Goal: Information Seeking & Learning: Learn about a topic

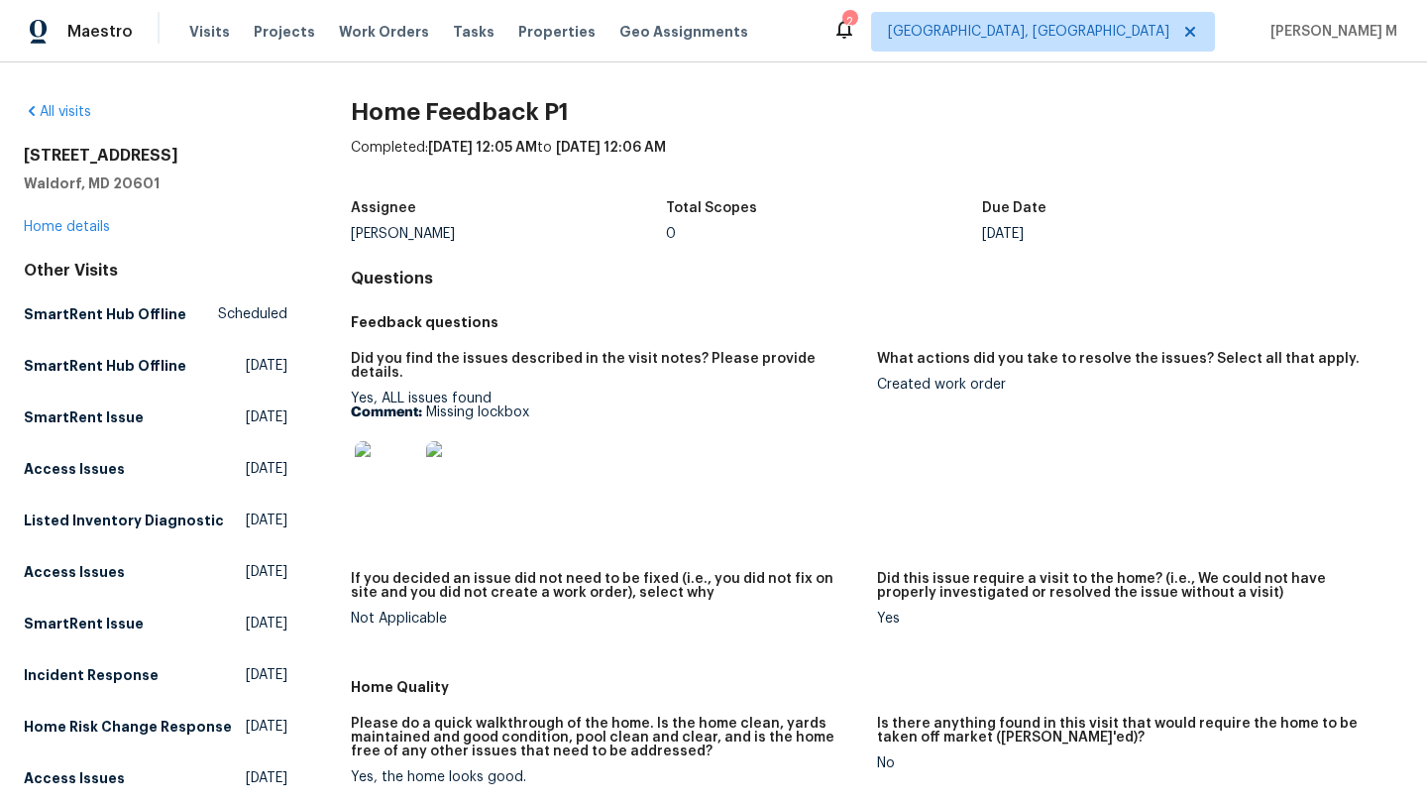
scroll to position [15, 0]
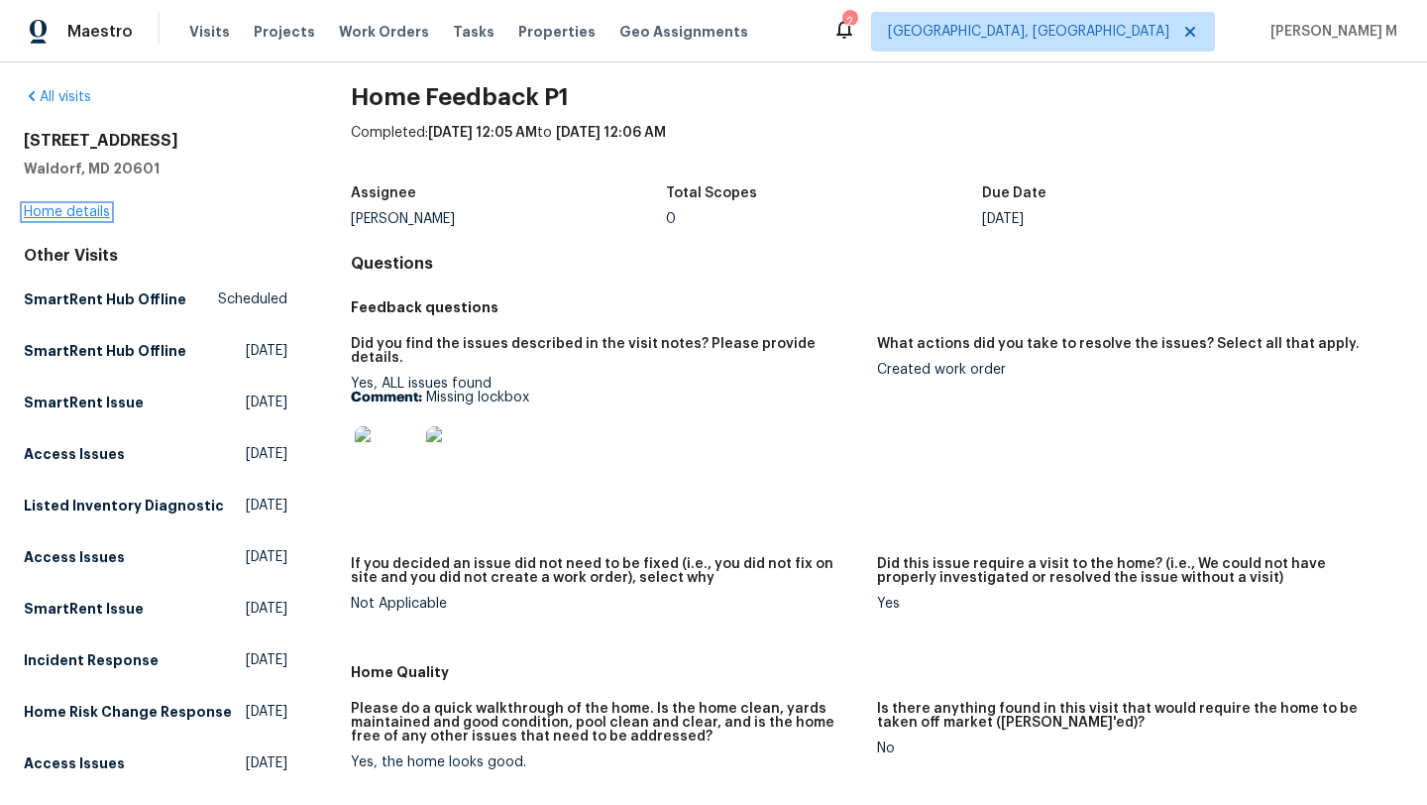
click at [103, 209] on link "Home details" at bounding box center [67, 212] width 86 height 14
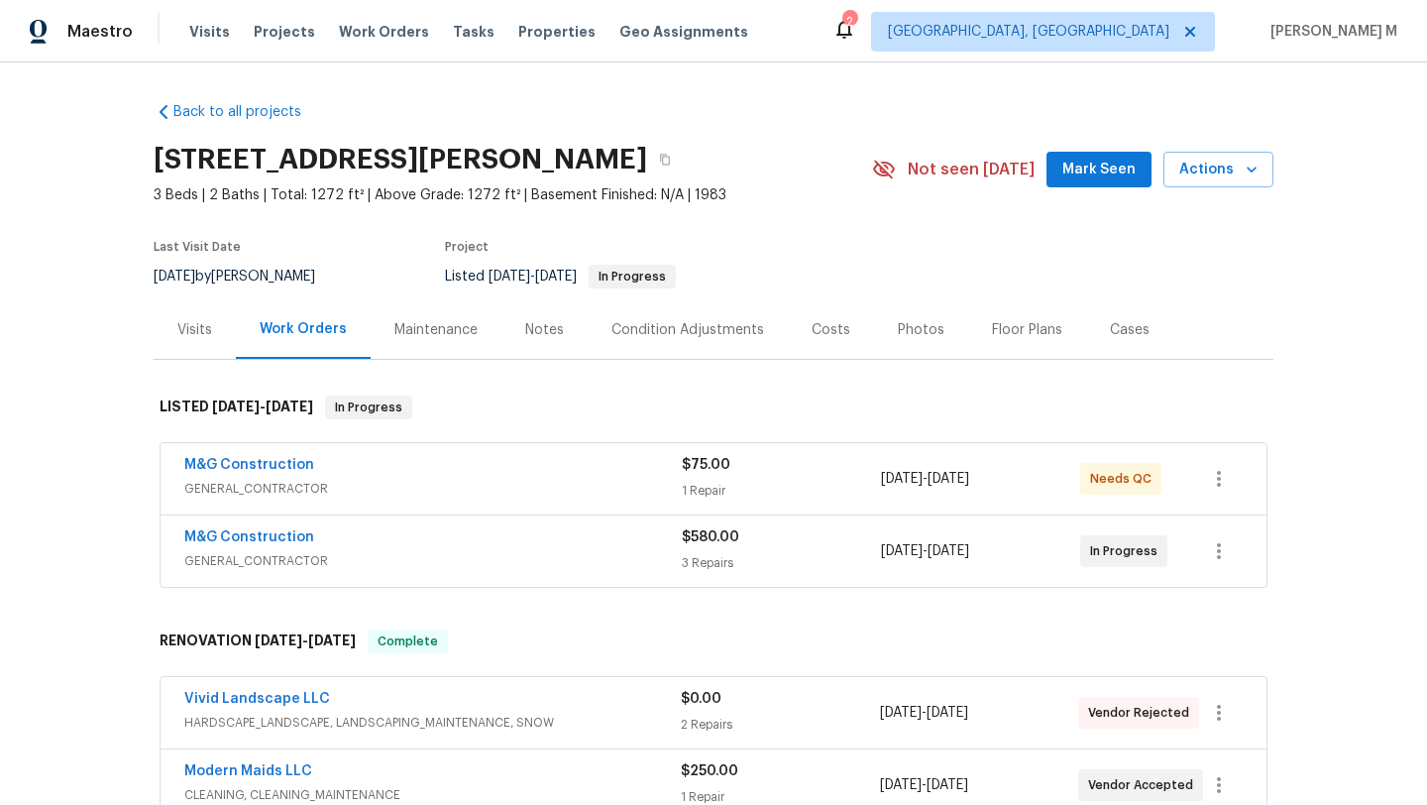
click at [362, 477] on div "M&G Construction" at bounding box center [433, 467] width 498 height 24
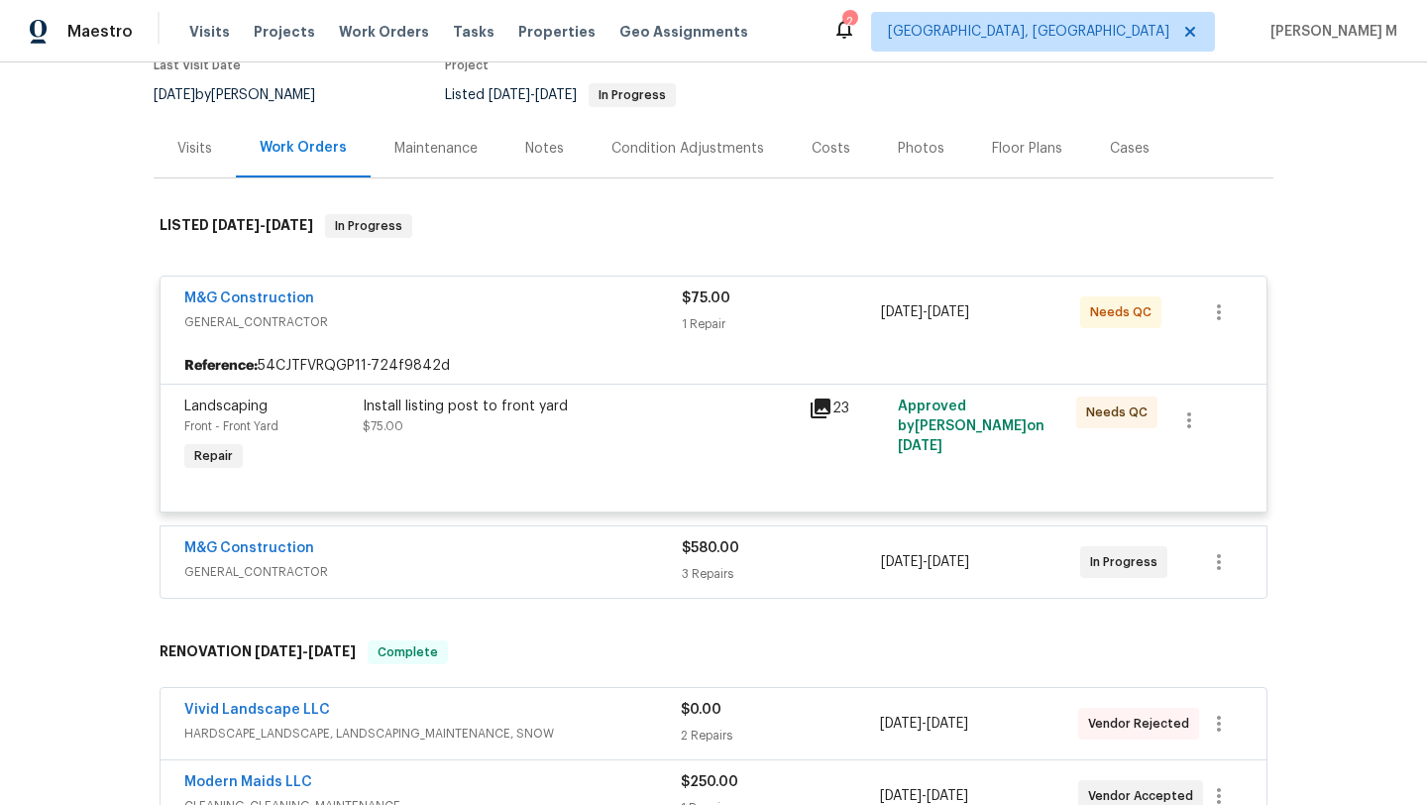
scroll to position [222, 0]
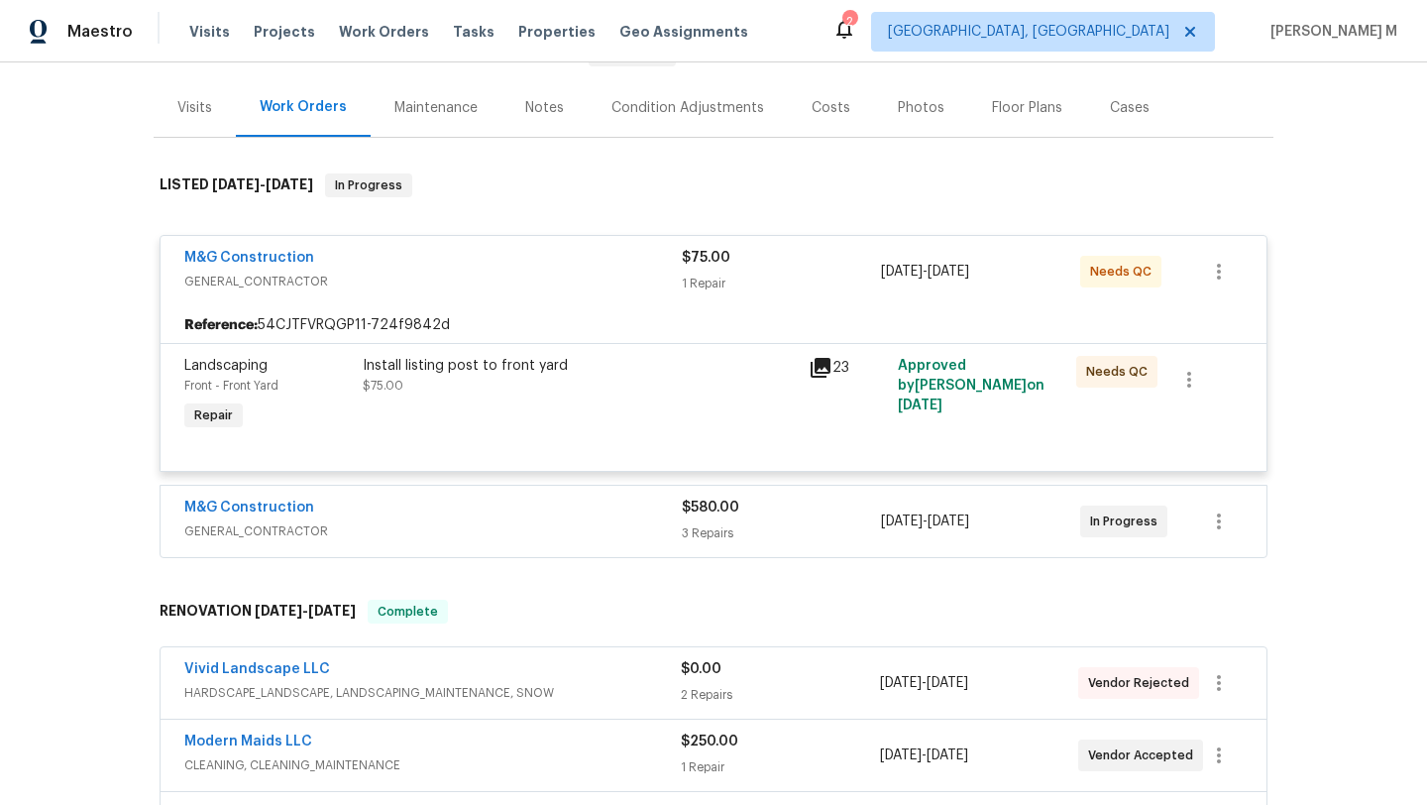
click at [521, 528] on span "GENERAL_CONTRACTOR" at bounding box center [433, 531] width 498 height 20
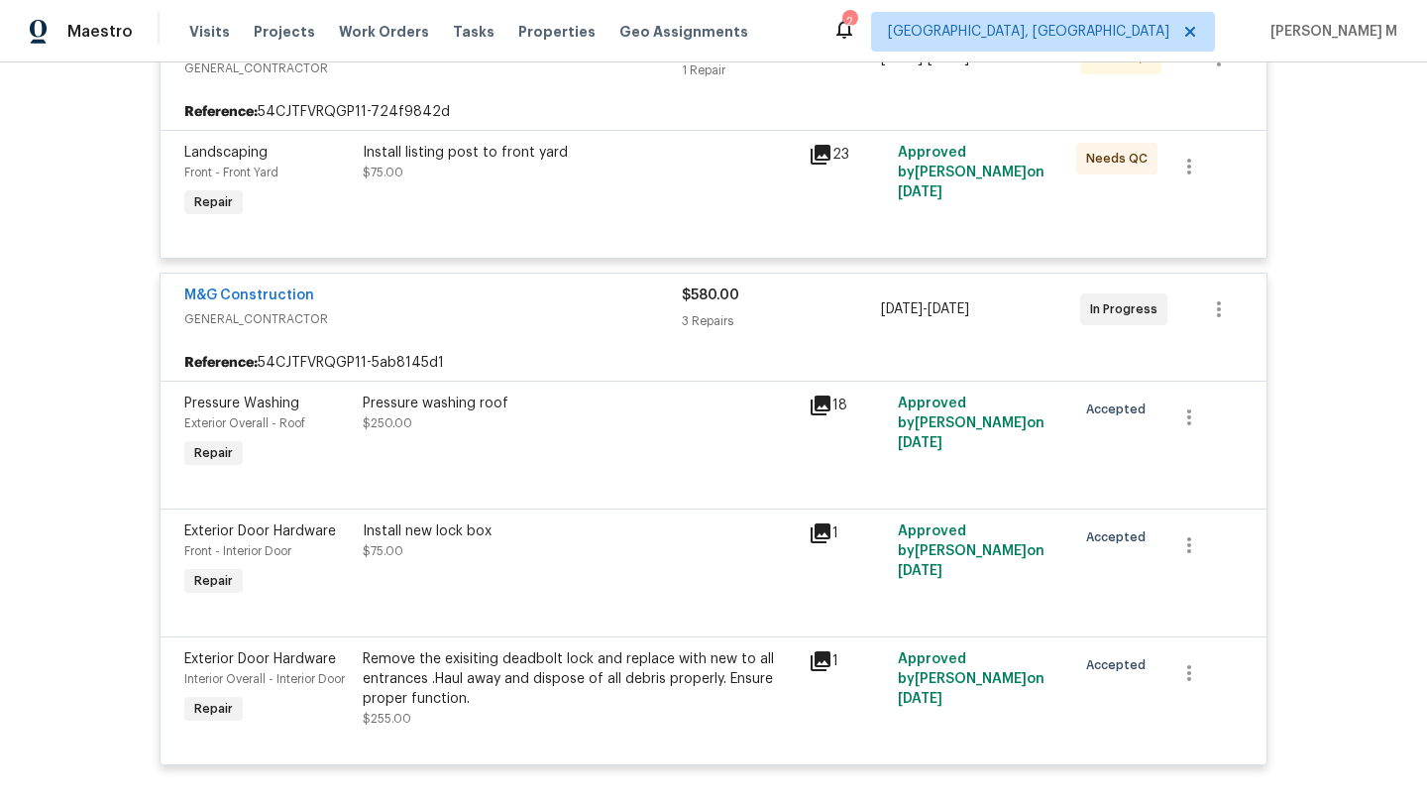
scroll to position [488, 0]
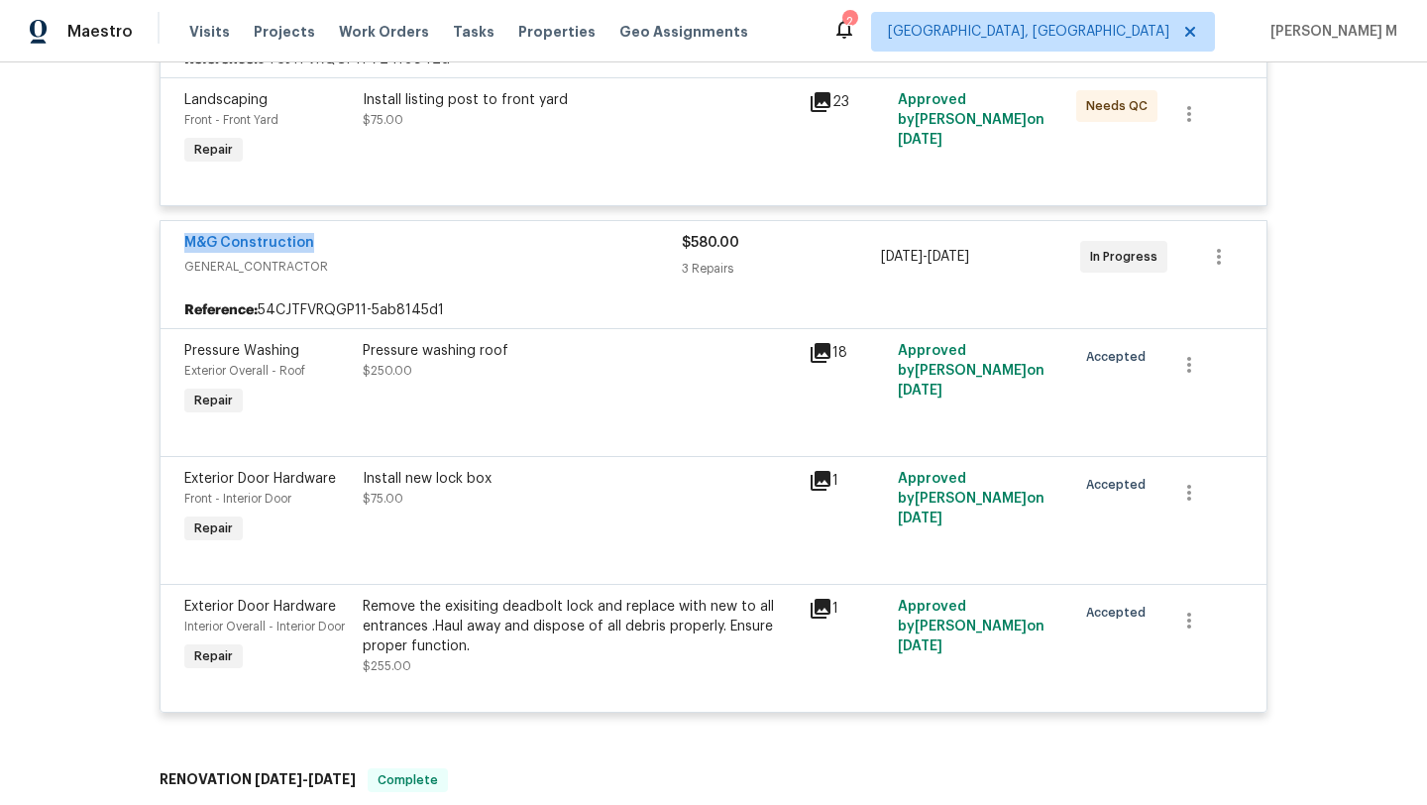
copy link "M&G Construction"
drag, startPoint x: 169, startPoint y: 242, endPoint x: 417, endPoint y: 243, distance: 248.8
click at [417, 243] on div "M&G Construction GENERAL_CONTRACTOR $580.00 3 Repairs 9/17/2025 - 9/17/2025 In …" at bounding box center [714, 256] width 1106 height 71
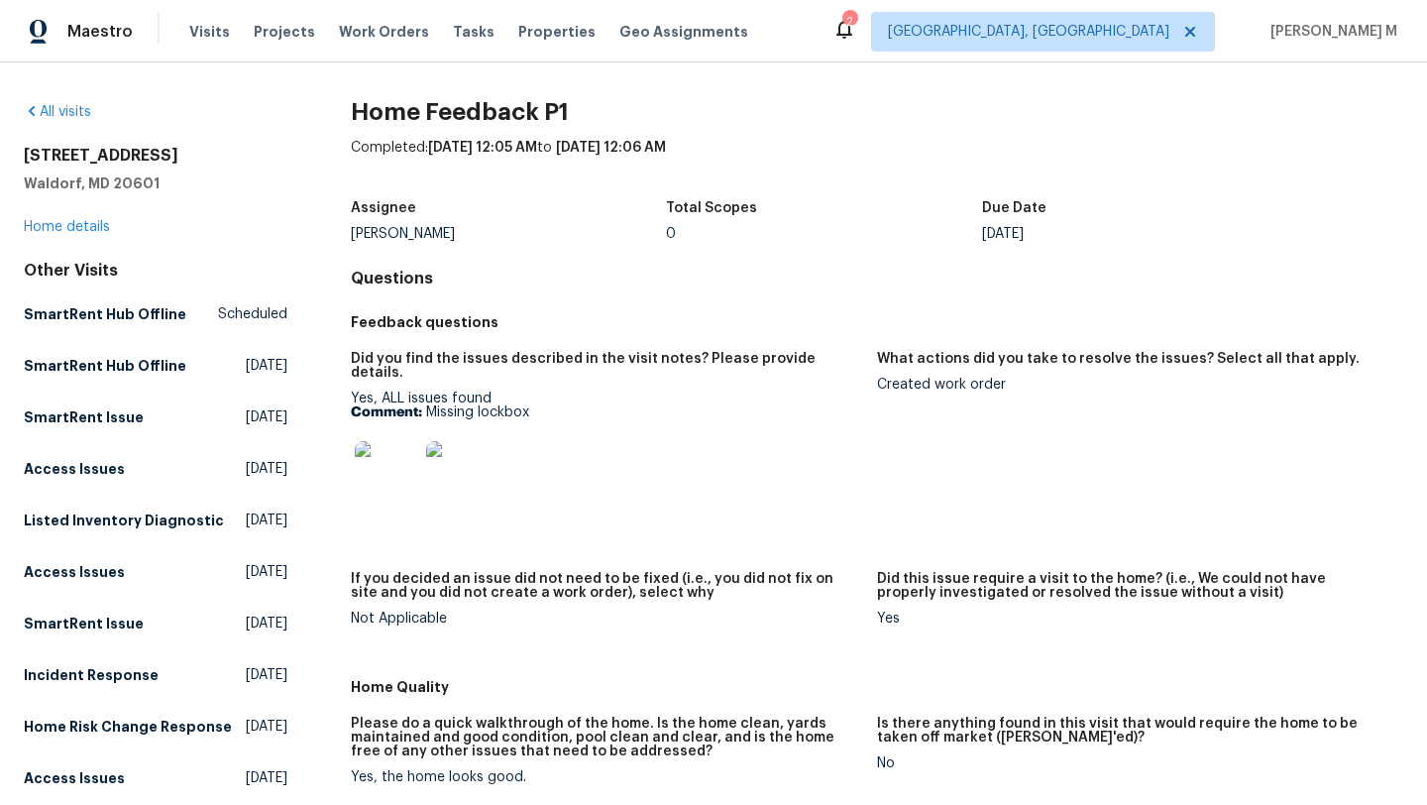
click at [400, 461] on img at bounding box center [386, 472] width 63 height 63
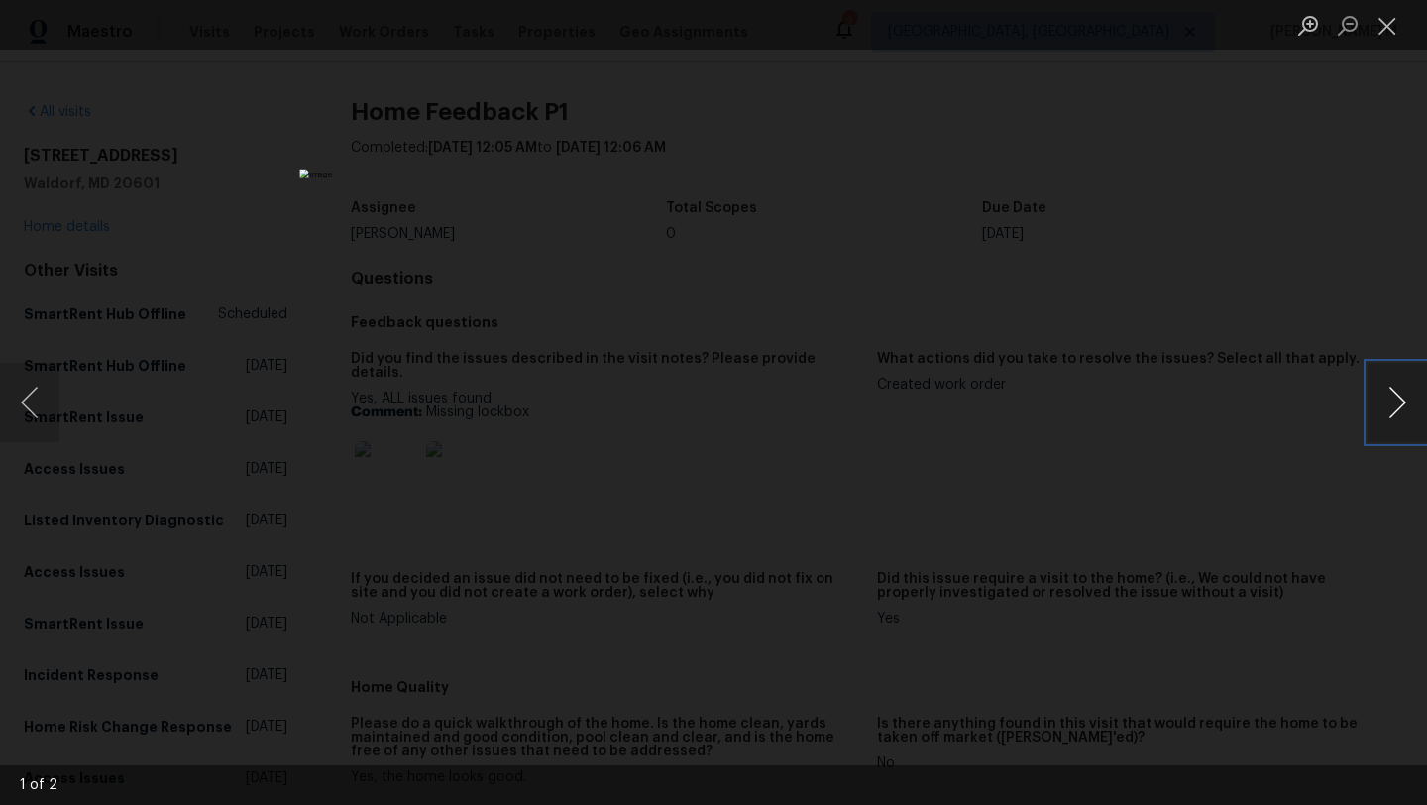
click at [1399, 419] on button "Next image" at bounding box center [1397, 402] width 59 height 79
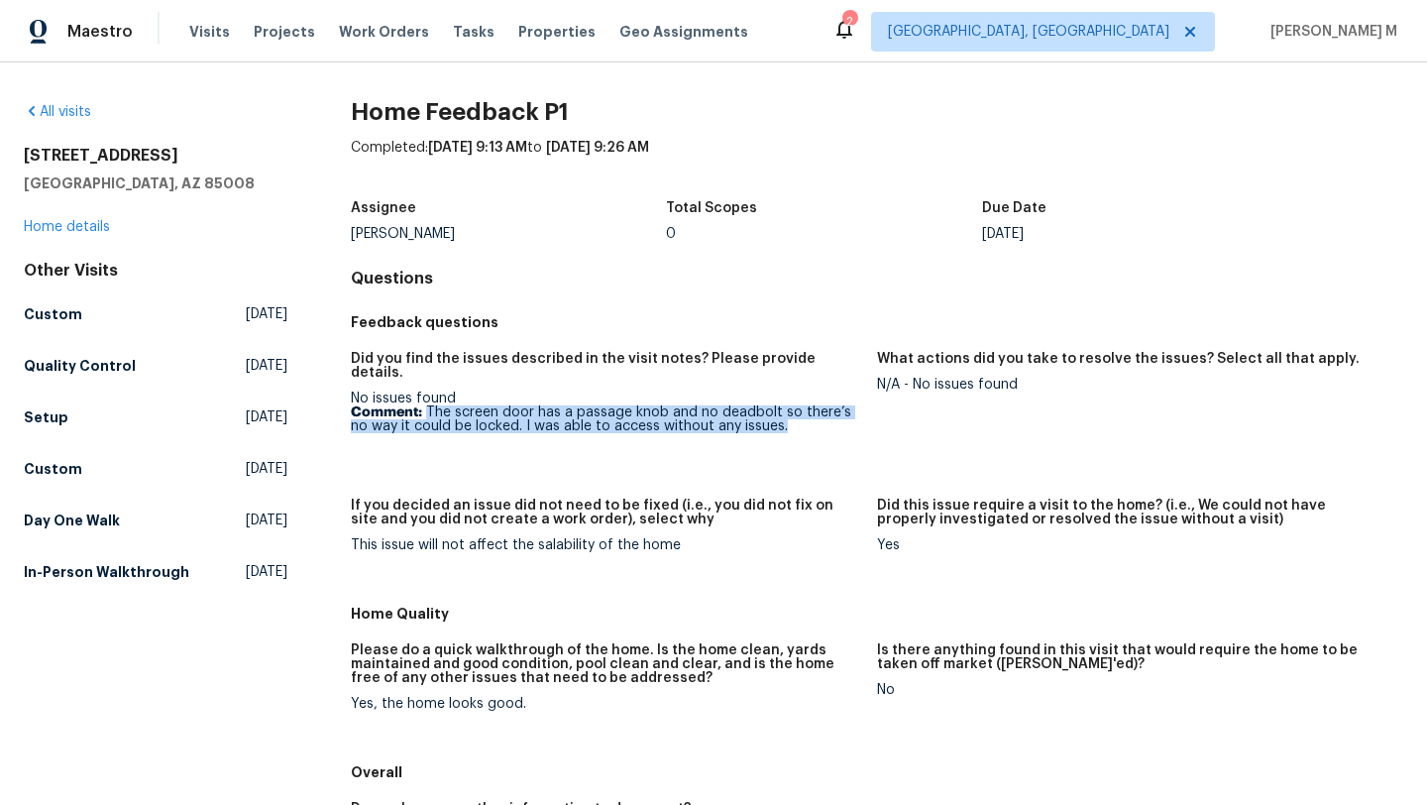
drag, startPoint x: 424, startPoint y: 395, endPoint x: 800, endPoint y: 420, distance: 376.6
click at [800, 420] on figure "Did you find the issues described in the visit notes? Please provide details. N…" at bounding box center [614, 413] width 526 height 123
copy p "The screen door has a passage knob and no deadbolt so there’s no way it could b…"
